Goal: Task Accomplishment & Management: Complete application form

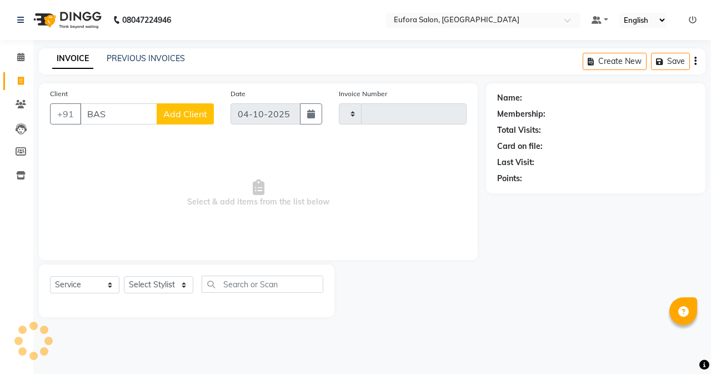
select select "service"
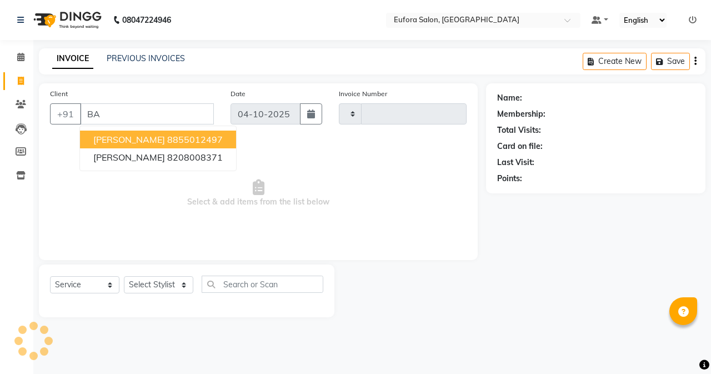
type input "B"
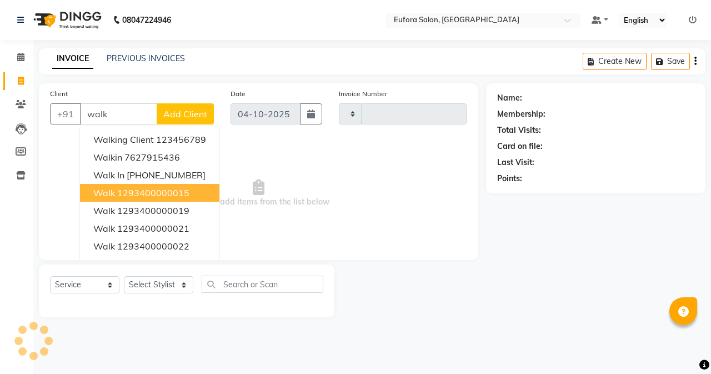
click at [145, 197] on ngb-highlight "1293400000015" at bounding box center [153, 192] width 72 height 11
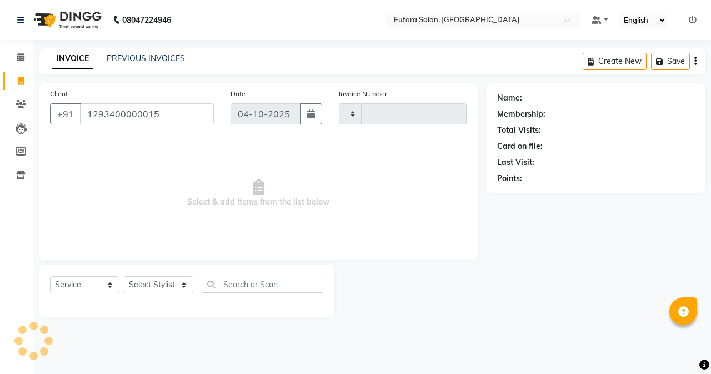
type input "1293400000015"
click at [163, 283] on select "Select Stylist" at bounding box center [158, 284] width 69 height 17
click at [174, 248] on span "Select & add items from the list below" at bounding box center [258, 193] width 416 height 111
click at [167, 291] on select "Select Stylist" at bounding box center [158, 284] width 69 height 17
click at [165, 289] on select "Select Stylist" at bounding box center [158, 284] width 69 height 17
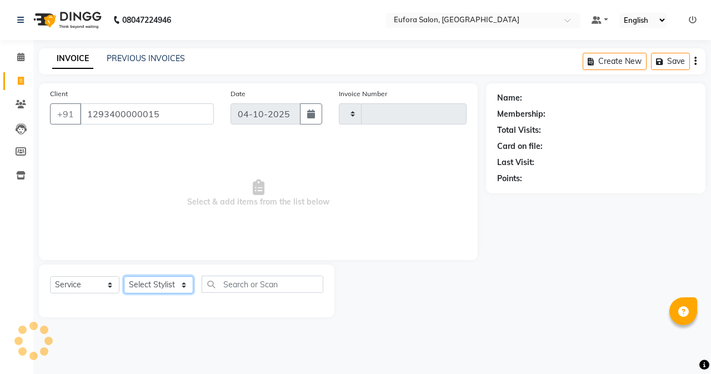
type input "0790"
select select "6684"
click at [166, 253] on div "Client [PHONE_NUMBER] Date [DATE] Invoice Number V/2025 V/[PHONE_NUMBER] Select…" at bounding box center [258, 171] width 439 height 177
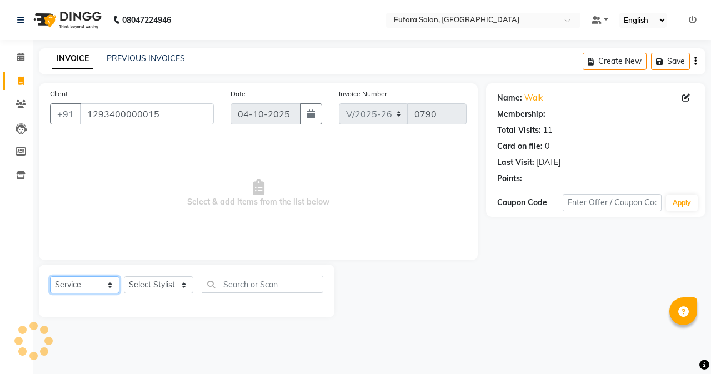
click at [87, 280] on select "Select Service Product Membership Package Voucher Prepaid Gift Card" at bounding box center [84, 284] width 69 height 17
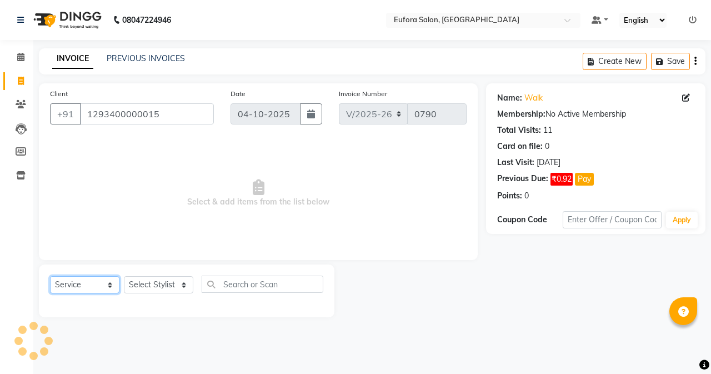
click at [50, 276] on select "Select Service Product Membership Package Voucher Prepaid Gift Card" at bounding box center [84, 284] width 69 height 17
click at [163, 197] on span "Select & add items from the list below" at bounding box center [258, 193] width 416 height 111
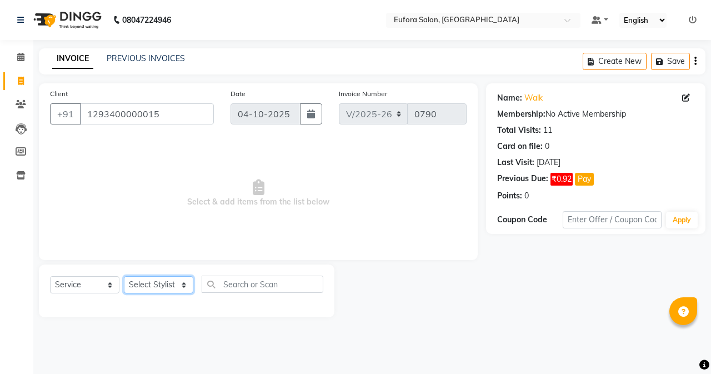
click at [175, 279] on select "Select Stylist [PERSON_NAME] [PERSON_NAME] Gigi [PERSON_NAME] Roshan [PERSON_NA…" at bounding box center [158, 284] width 69 height 17
select select "75754"
click at [124, 276] on select "Select Stylist [PERSON_NAME] [PERSON_NAME] Gigi [PERSON_NAME] Roshan [PERSON_NA…" at bounding box center [158, 284] width 69 height 17
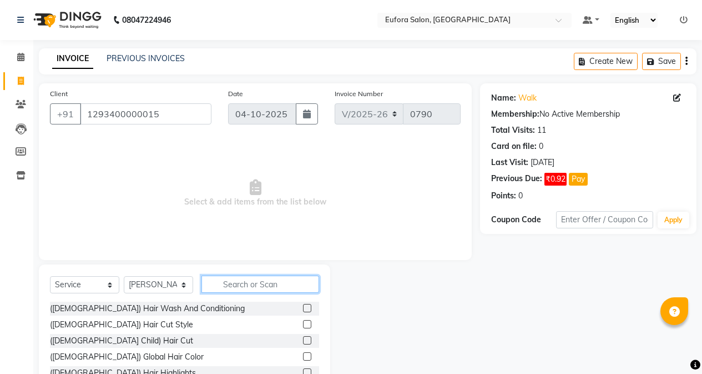
click at [218, 281] on input "text" at bounding box center [261, 283] width 118 height 17
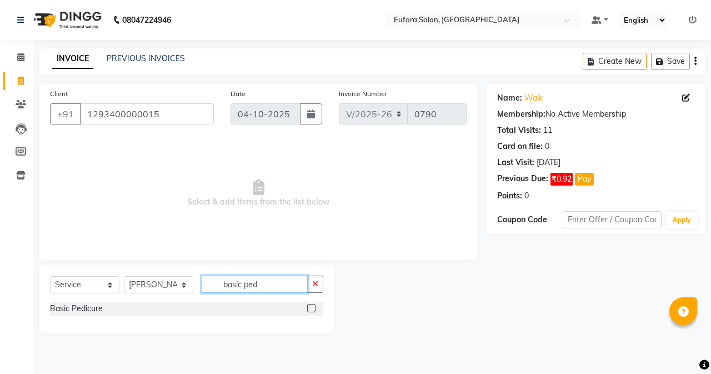
type input "basic ped"
click at [311, 307] on label at bounding box center [311, 308] width 8 height 8
click at [311, 307] on input "checkbox" at bounding box center [310, 308] width 7 height 7
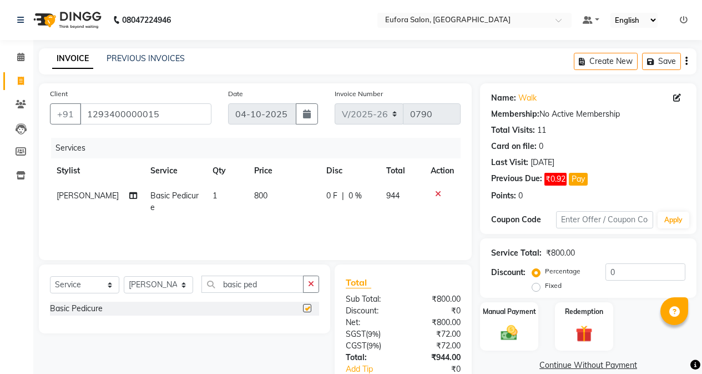
checkbox input "false"
click at [657, 56] on button "Save" at bounding box center [661, 61] width 39 height 17
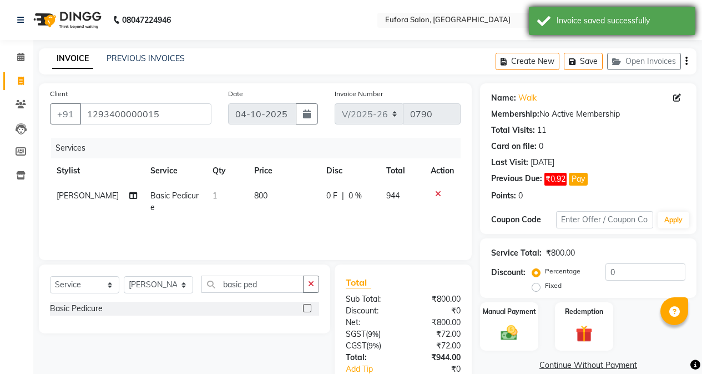
click at [645, 22] on div "Invoice saved successfully" at bounding box center [622, 21] width 130 height 12
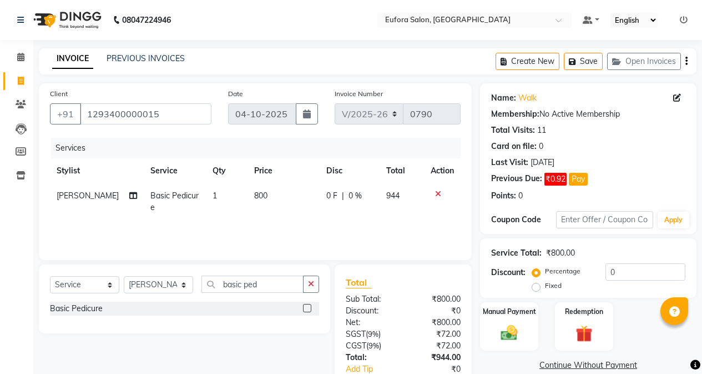
click at [683, 21] on icon at bounding box center [684, 20] width 8 height 8
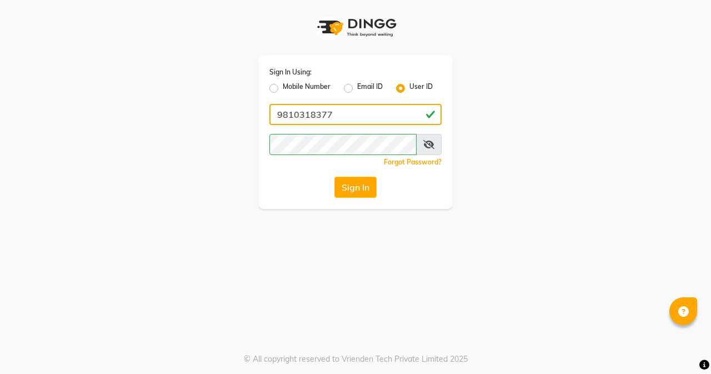
click at [384, 113] on input "9810318377" at bounding box center [355, 114] width 172 height 21
drag, startPoint x: 384, startPoint y: 113, endPoint x: 247, endPoint y: 117, distance: 137.2
click at [247, 117] on div "Sign In Using: Mobile Number Email ID User ID 9810318377 Remember me Forgot Pas…" at bounding box center [355, 104] width 633 height 209
type input "euforasalon"
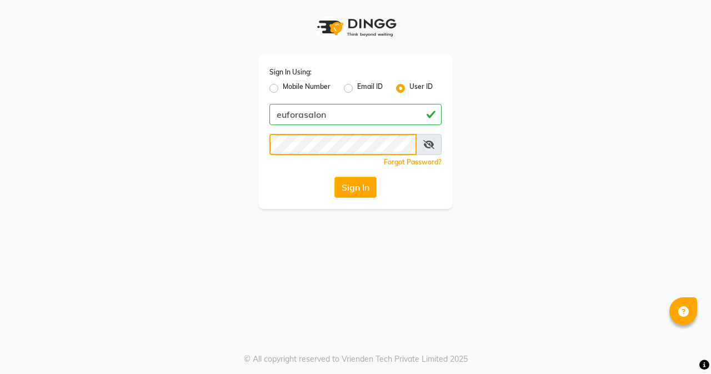
click at [215, 141] on div "Sign In Using: Mobile Number Email ID User ID euforasalon Remember me Forgot Pa…" at bounding box center [355, 104] width 633 height 209
click at [373, 191] on button "Sign In" at bounding box center [355, 187] width 42 height 21
